Goal: Go to known website: Go to known website

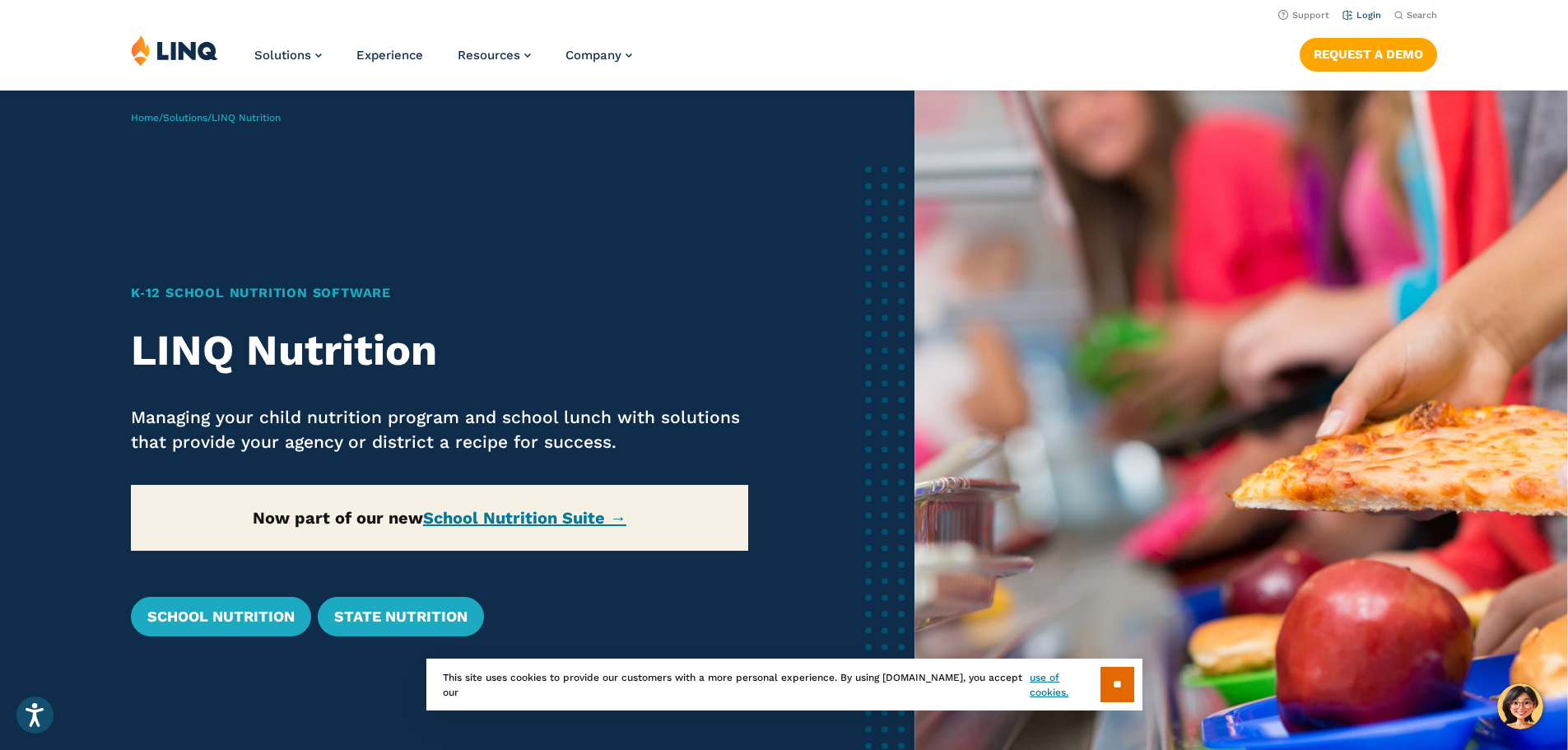
click at [1356, 11] on link "Login" at bounding box center [1361, 15] width 39 height 11
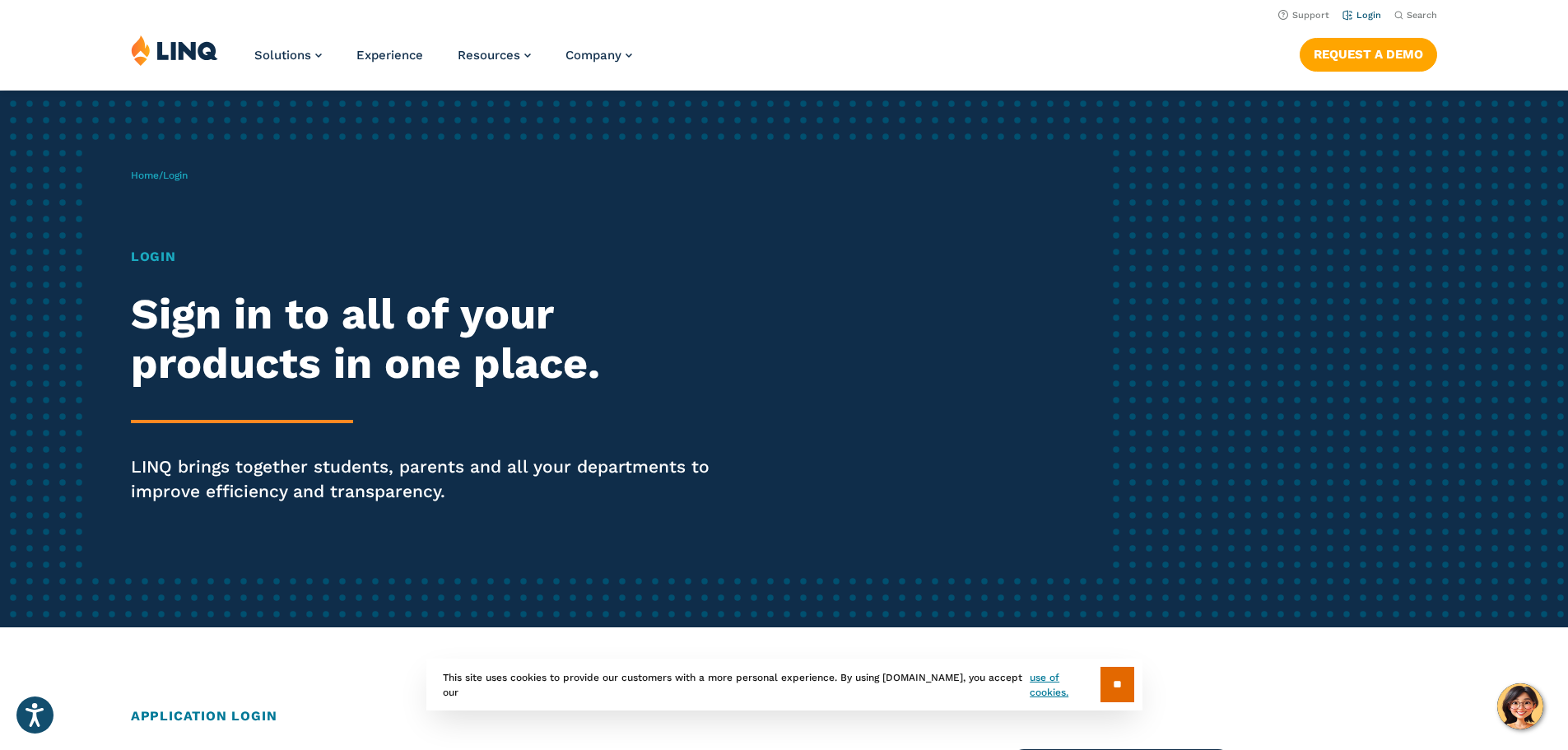
click at [1372, 17] on link "Login" at bounding box center [1361, 15] width 39 height 11
click at [162, 255] on h1 "Login" at bounding box center [433, 257] width 604 height 19
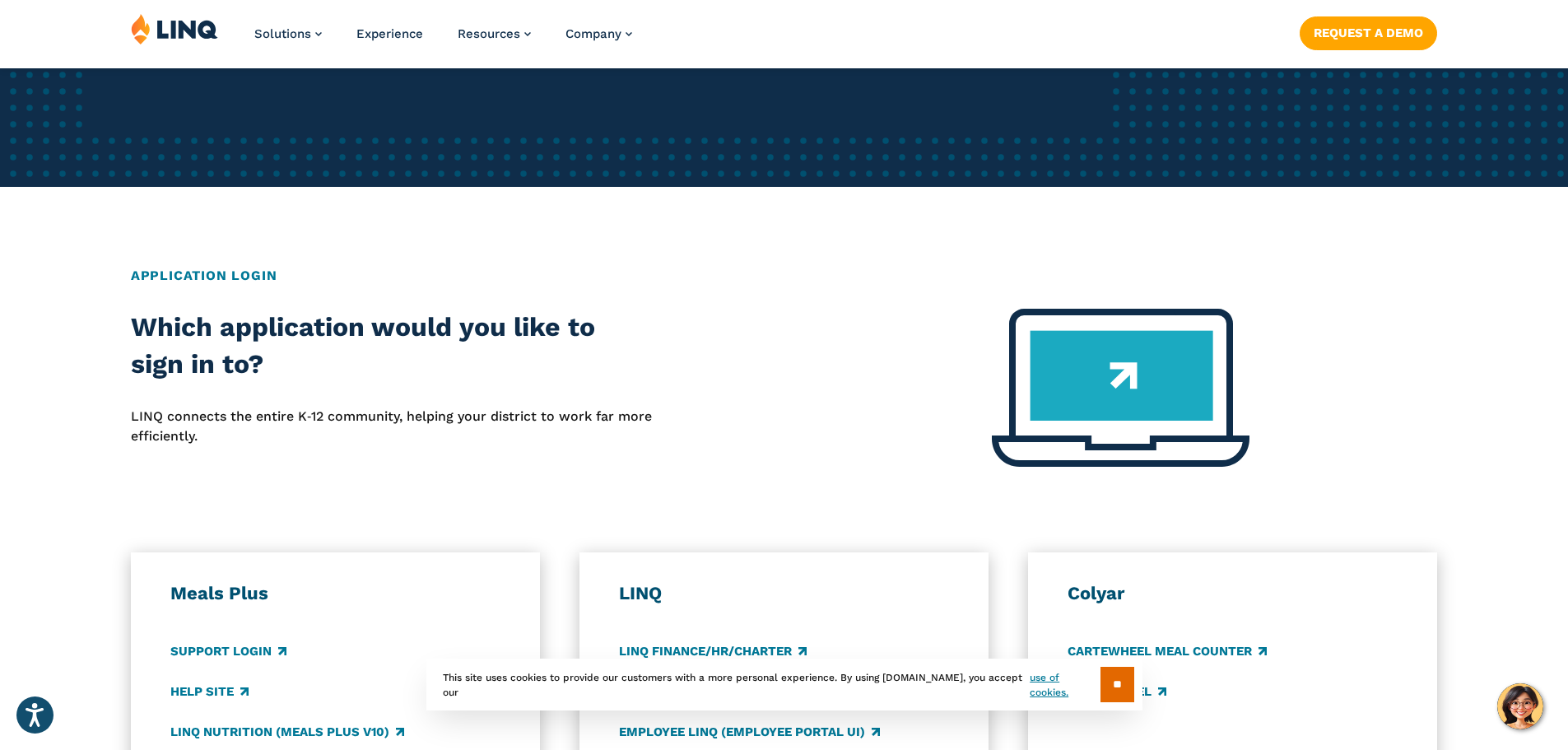
scroll to position [576, 0]
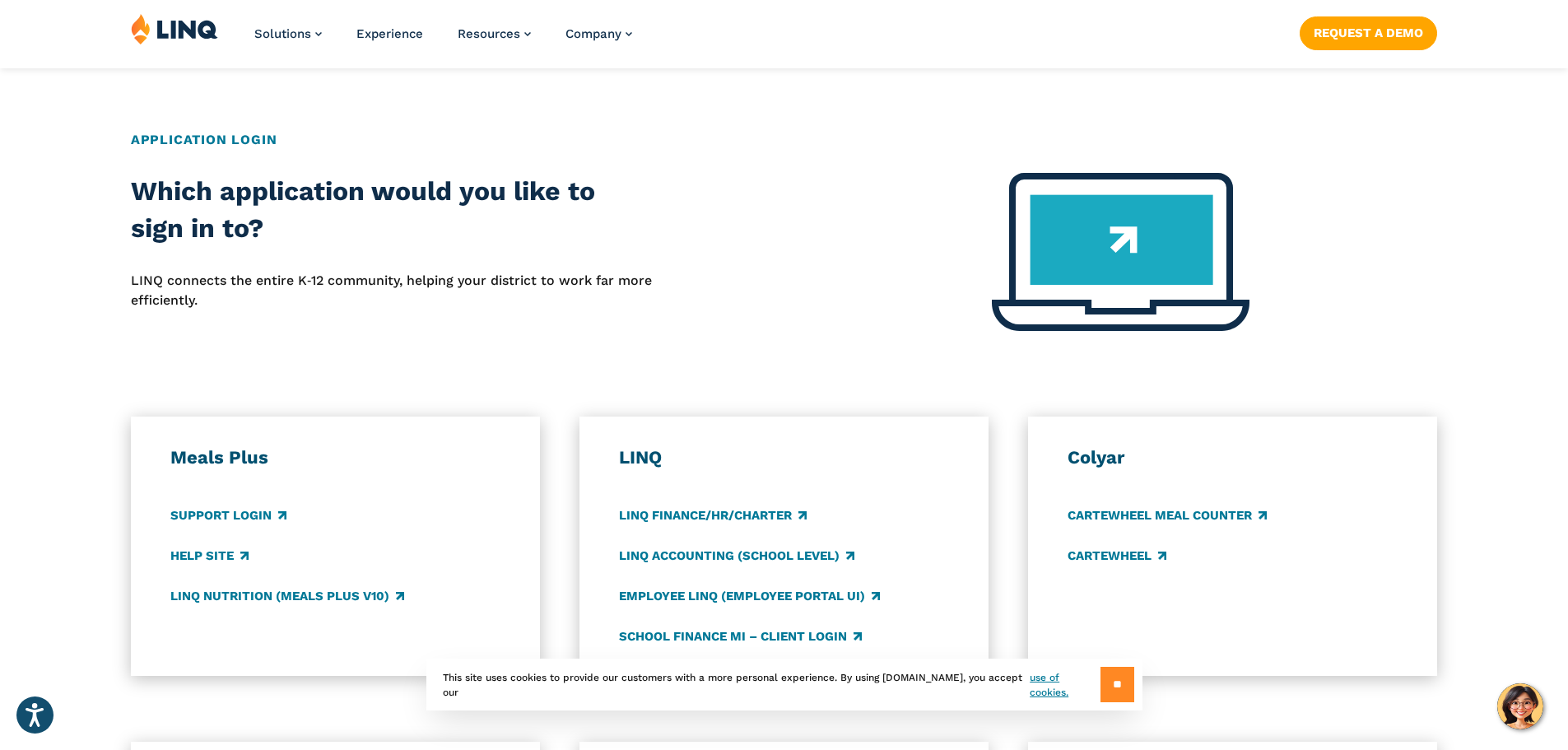
click at [1114, 685] on input "**" at bounding box center [1117, 684] width 33 height 35
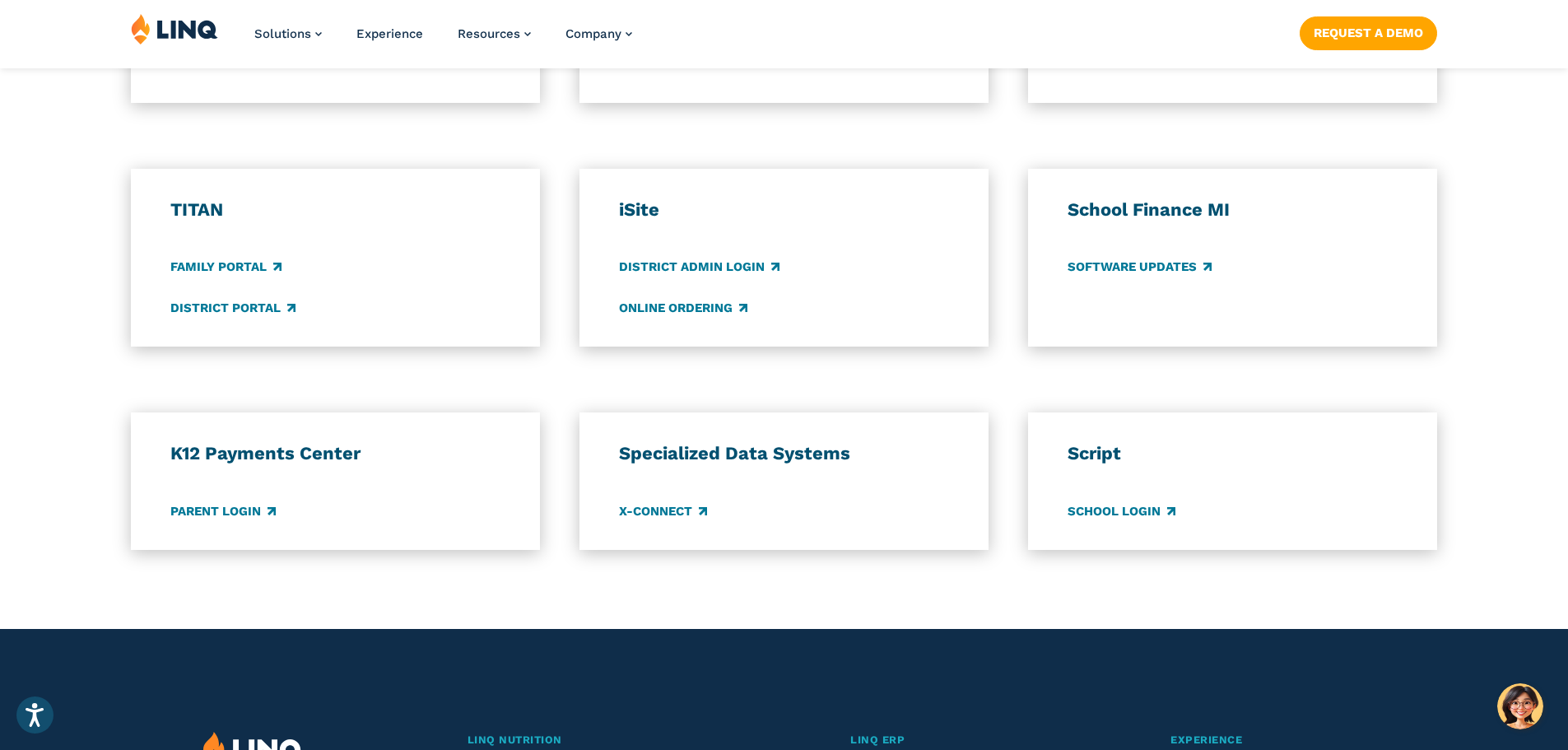
scroll to position [1152, 0]
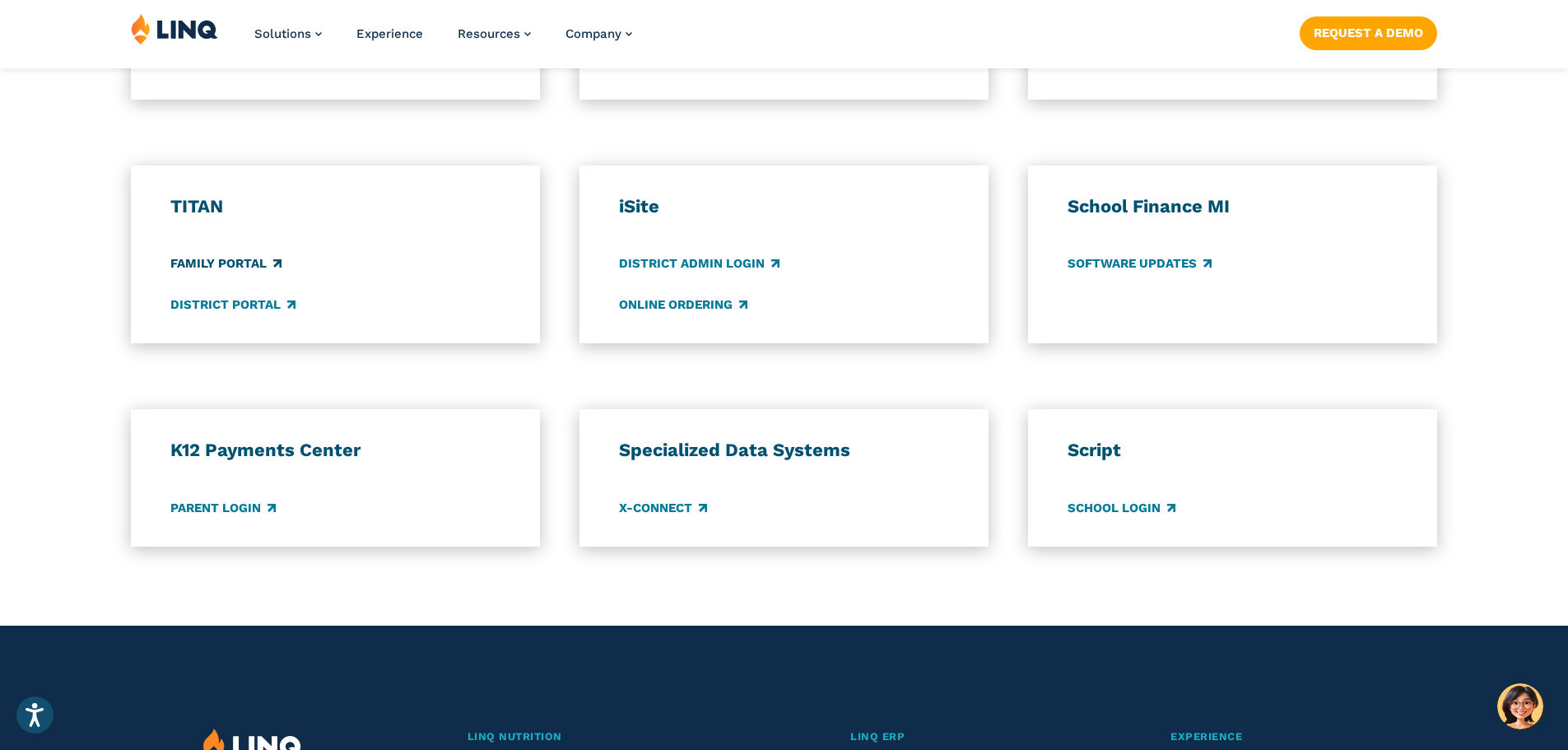
click at [247, 265] on link "Family Portal" at bounding box center [226, 264] width 111 height 18
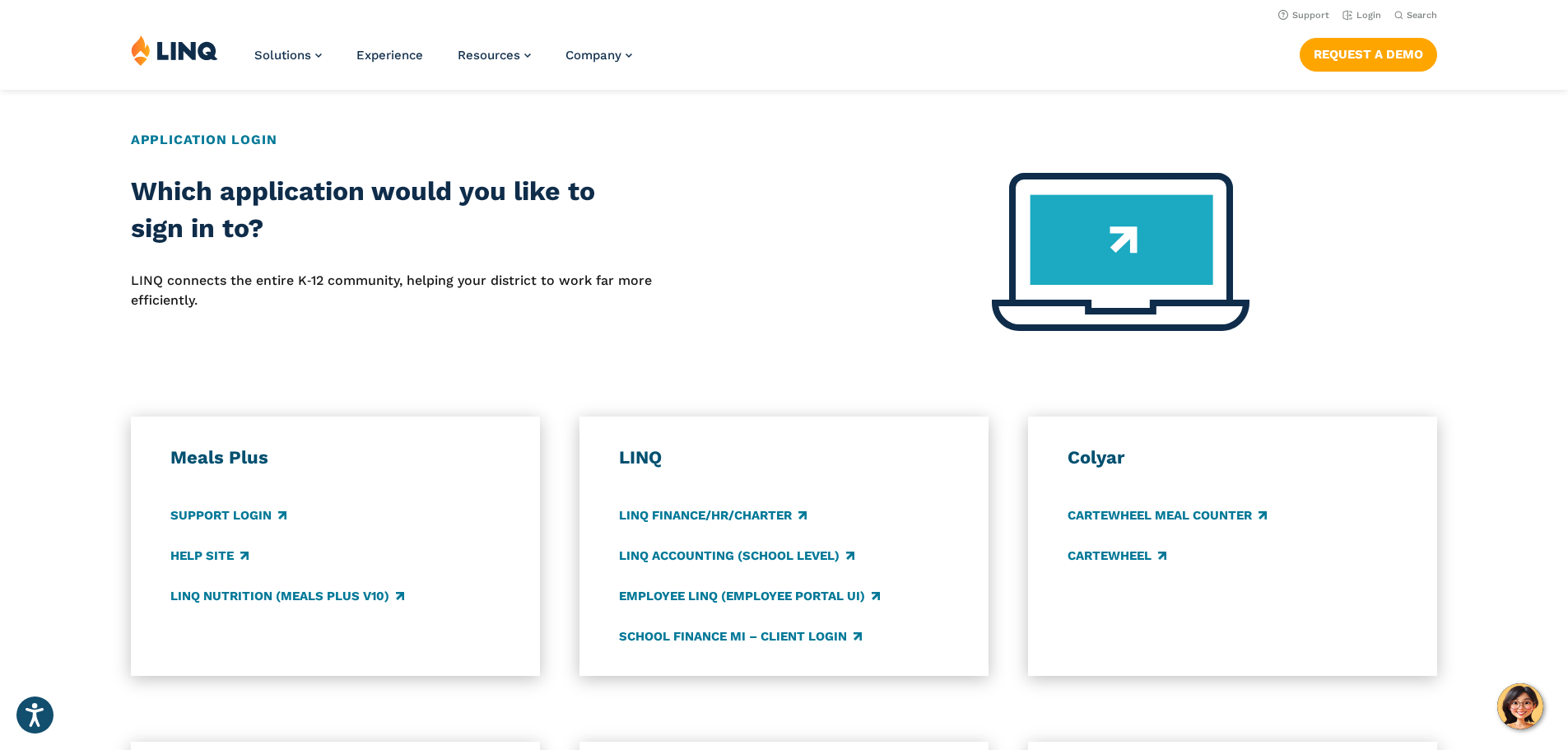
scroll to position [0, 0]
